Goal: Find specific page/section: Find specific page/section

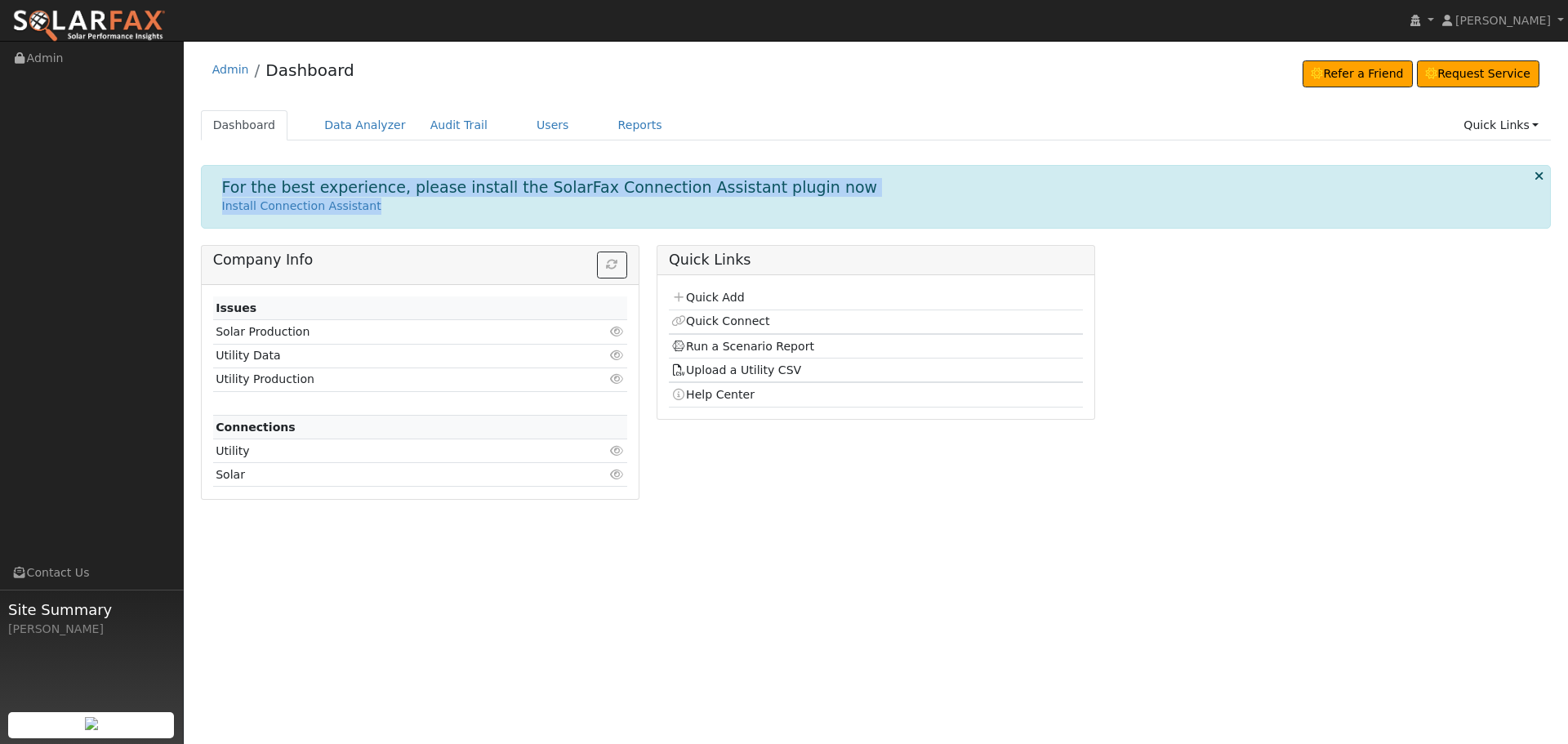
drag, startPoint x: 225, startPoint y: 190, endPoint x: 440, endPoint y: 203, distance: 215.4
click at [440, 203] on div "For the best experience, please install the SolarFax Connection Assistant plugi…" at bounding box center [875, 196] width 1325 height 36
click at [471, 180] on h1 "For the best experience, please install the SolarFax Connection Assistant plugi…" at bounding box center [550, 187] width 656 height 19
click at [387, 190] on h1 "For the best experience, please install the SolarFax Connection Assistant plugi…" at bounding box center [550, 187] width 656 height 19
drag, startPoint x: 223, startPoint y: 187, endPoint x: 816, endPoint y: 175, distance: 593.1
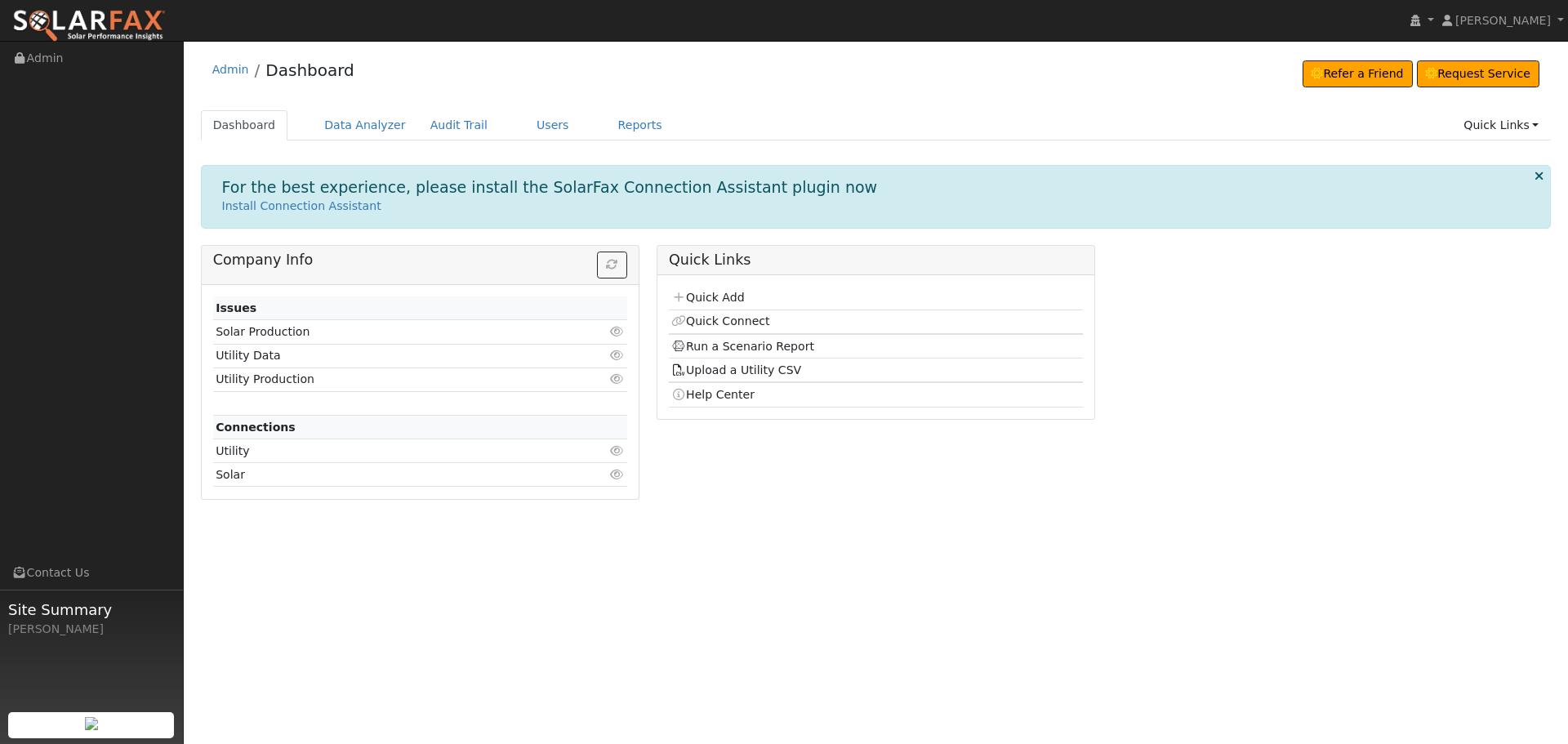
click at [816, 175] on div "For the best experience, please install the SolarFax Connection Assistant plugi…" at bounding box center [875, 197] width 1351 height 63
drag, startPoint x: 814, startPoint y: 185, endPoint x: 588, endPoint y: 196, distance: 226.3
click at [588, 196] on div "For the best experience, please install the SolarFax Connection Assistant plugi…" at bounding box center [875, 196] width 1325 height 36
click at [588, 195] on h1 "For the best experience, please install the SolarFax Connection Assistant plugi…" at bounding box center [550, 187] width 656 height 19
click at [524, 117] on link "Users" at bounding box center [553, 125] width 57 height 31
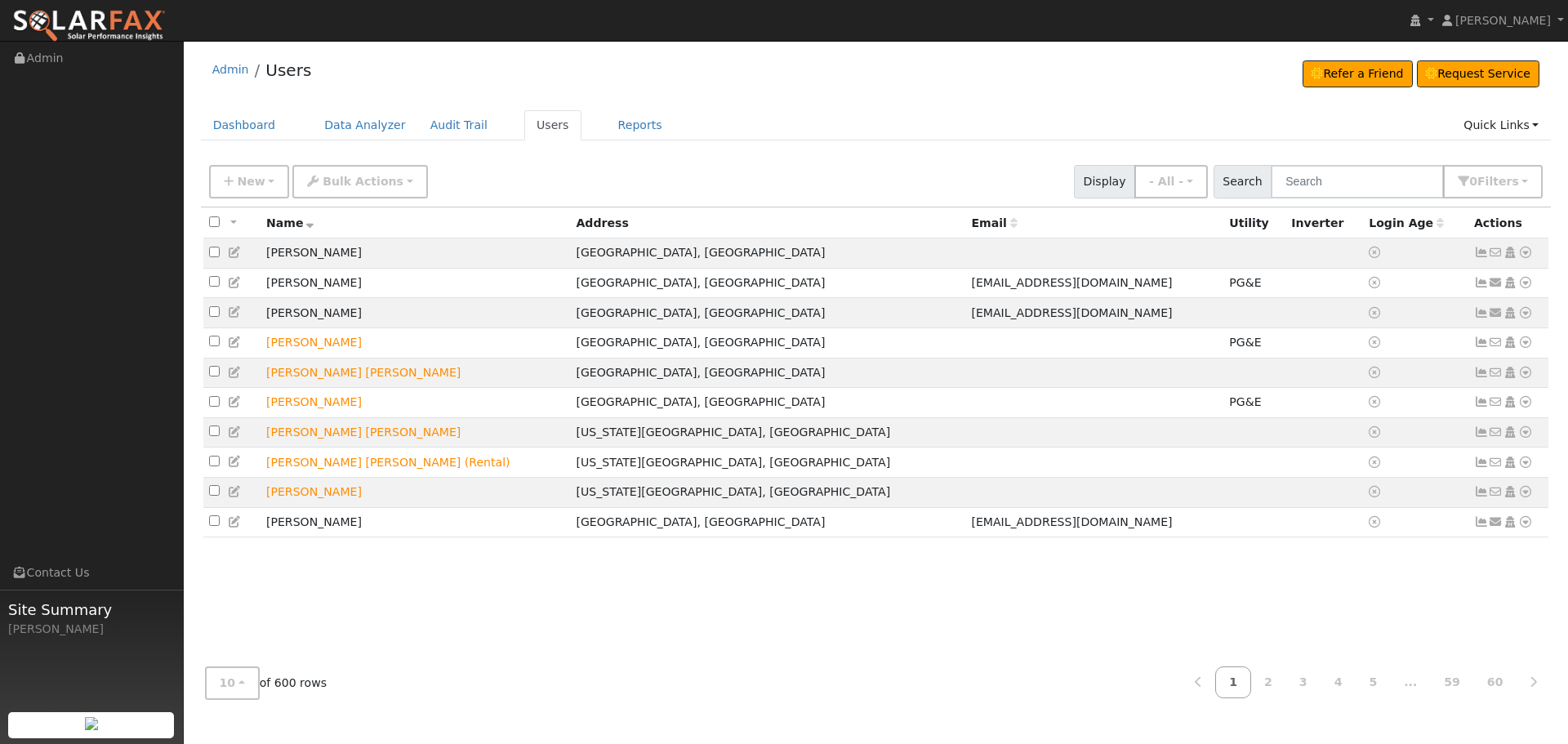
click at [790, 101] on div "Admin Users Refer a Friend Request Service Refer a Friend" at bounding box center [875, 381] width 1368 height 663
click at [775, 89] on div "Admin Users Refer a Friend Request Service Refer a Friend Request Service" at bounding box center [875, 74] width 1351 height 50
